Goal: Task Accomplishment & Management: Manage account settings

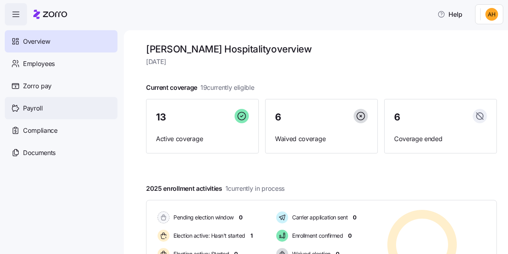
click at [40, 112] on span "Payroll" at bounding box center [33, 108] width 20 height 10
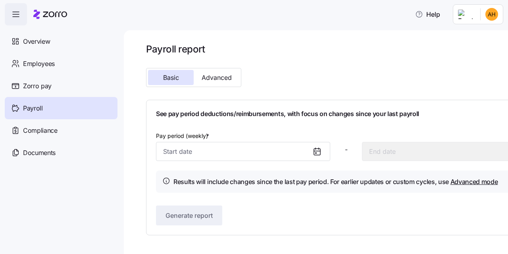
click at [317, 153] on icon at bounding box center [317, 151] width 10 height 10
click at [39, 150] on span "Documents" at bounding box center [39, 153] width 33 height 10
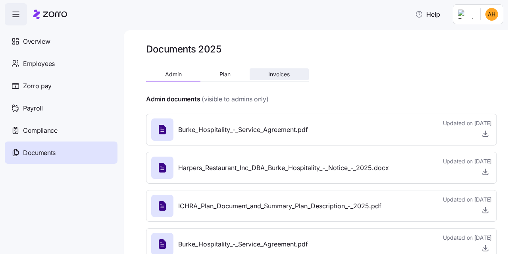
click at [278, 75] on span "Invoices" at bounding box center [278, 74] width 21 height 6
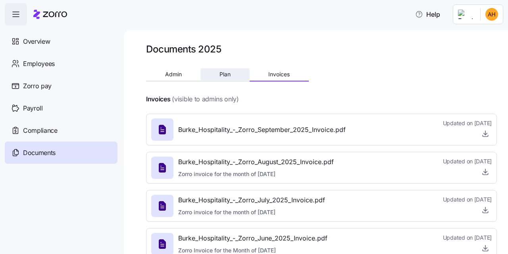
click at [225, 73] on span "Plan" at bounding box center [224, 74] width 11 height 6
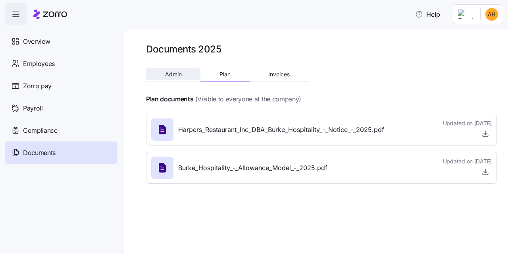
click at [176, 79] on button "Admin" at bounding box center [173, 74] width 54 height 12
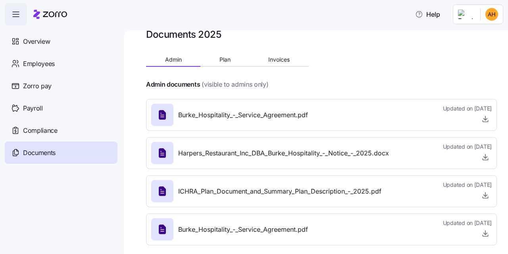
scroll to position [22, 0]
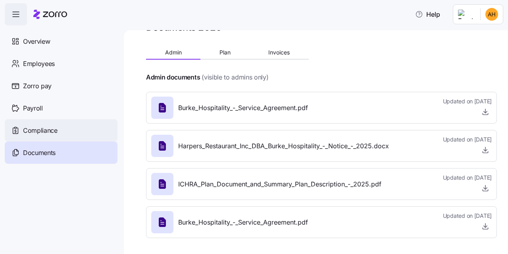
click at [48, 129] on span "Compliance" at bounding box center [40, 130] width 35 height 10
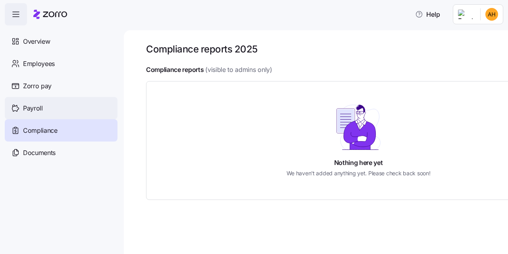
click at [38, 110] on span "Payroll" at bounding box center [33, 108] width 20 height 10
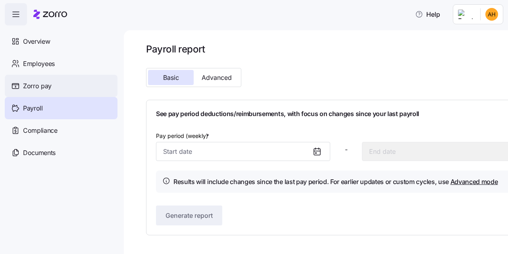
click at [38, 87] on span "Zorro pay" at bounding box center [37, 86] width 29 height 10
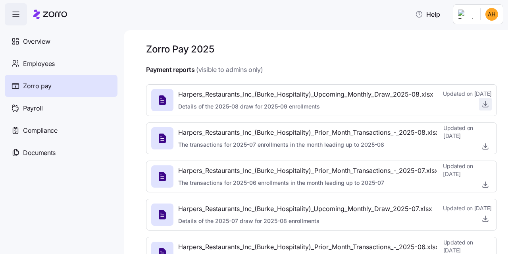
click at [481, 107] on icon "button" at bounding box center [485, 104] width 8 height 8
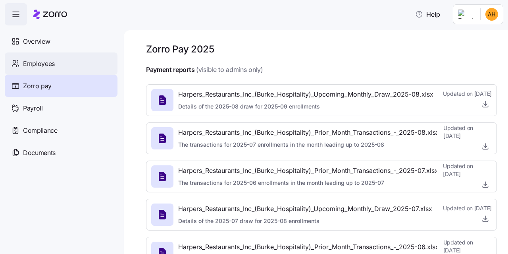
click at [60, 65] on div "Employees" at bounding box center [61, 63] width 113 height 22
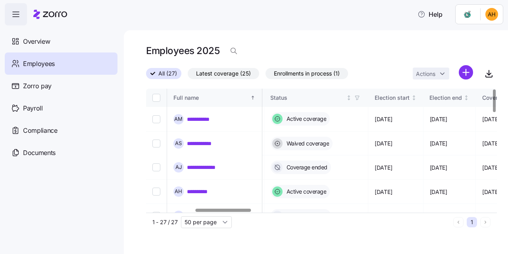
scroll to position [0, 430]
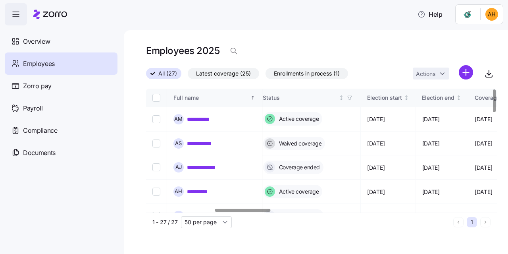
click at [256, 210] on div at bounding box center [243, 209] width 56 height 3
click at [352, 98] on icon "button" at bounding box center [350, 98] width 6 height 6
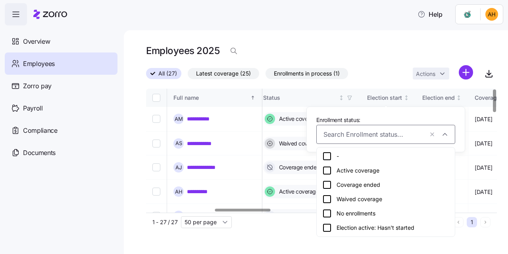
click at [327, 169] on icon at bounding box center [327, 171] width 10 height 10
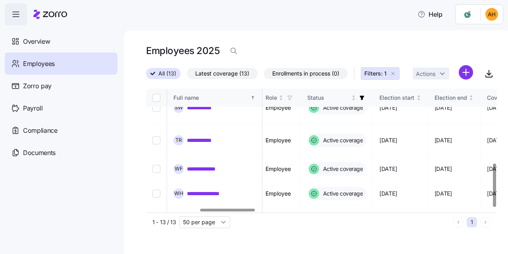
scroll to position [212, 318]
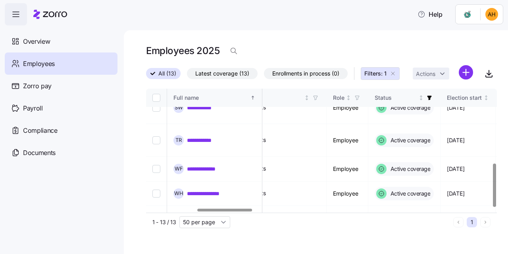
click at [250, 211] on div at bounding box center [225, 209] width 55 height 3
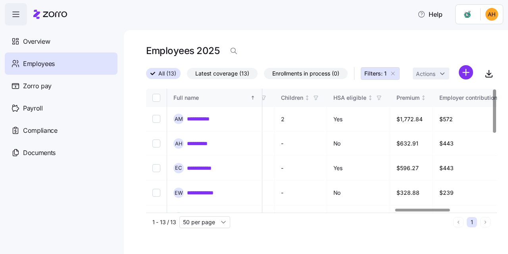
scroll to position [0, 1480]
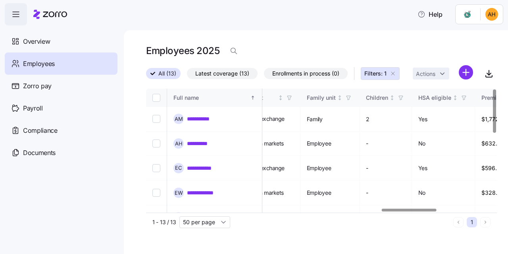
click at [417, 211] on div at bounding box center [409, 209] width 55 height 3
click at [487, 75] on icon "button" at bounding box center [489, 74] width 4 height 2
